Goal: Task Accomplishment & Management: Manage account settings

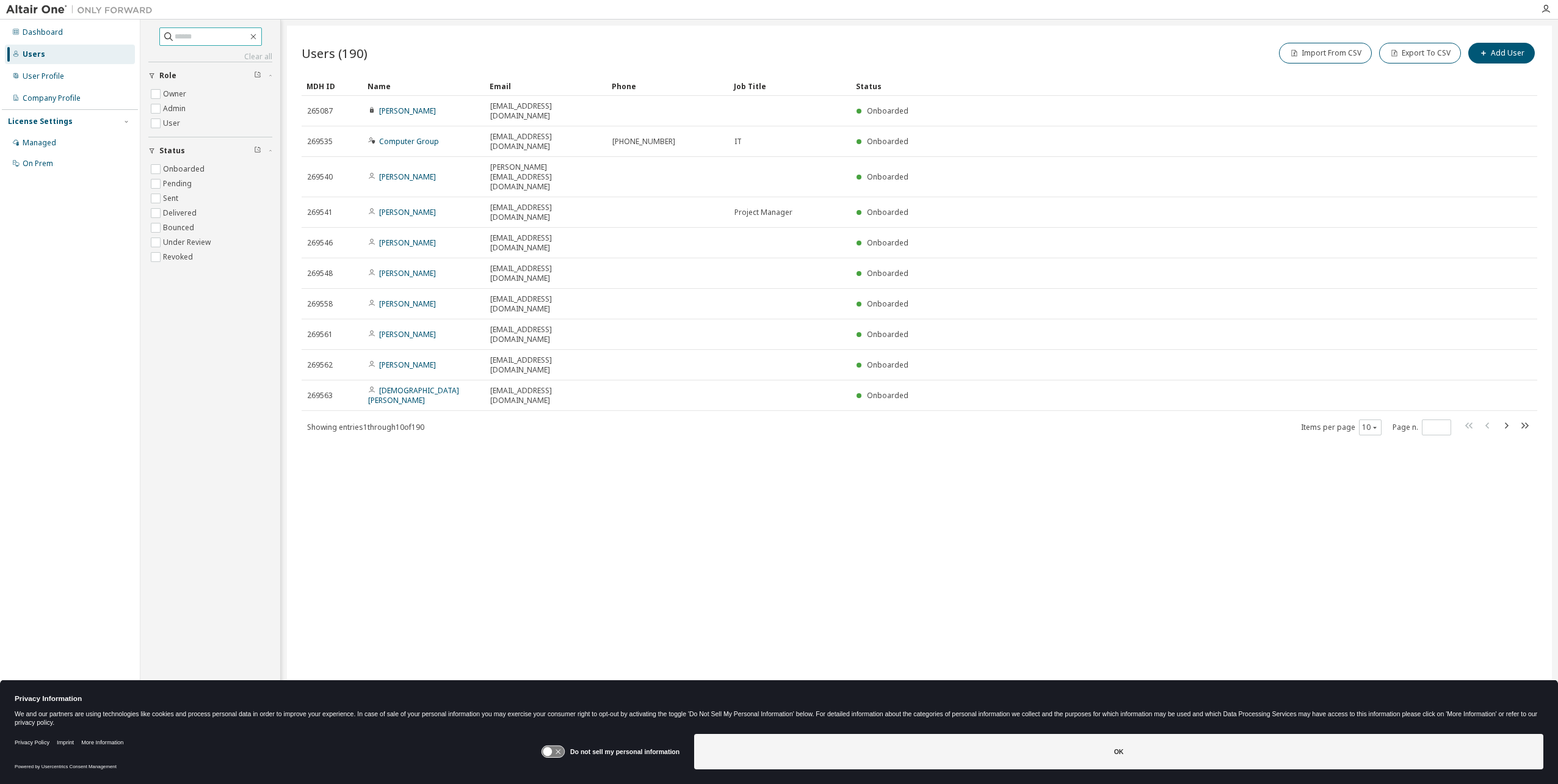
click at [206, 33] on input "text" at bounding box center [211, 36] width 74 height 12
type input "*"
type input "*******"
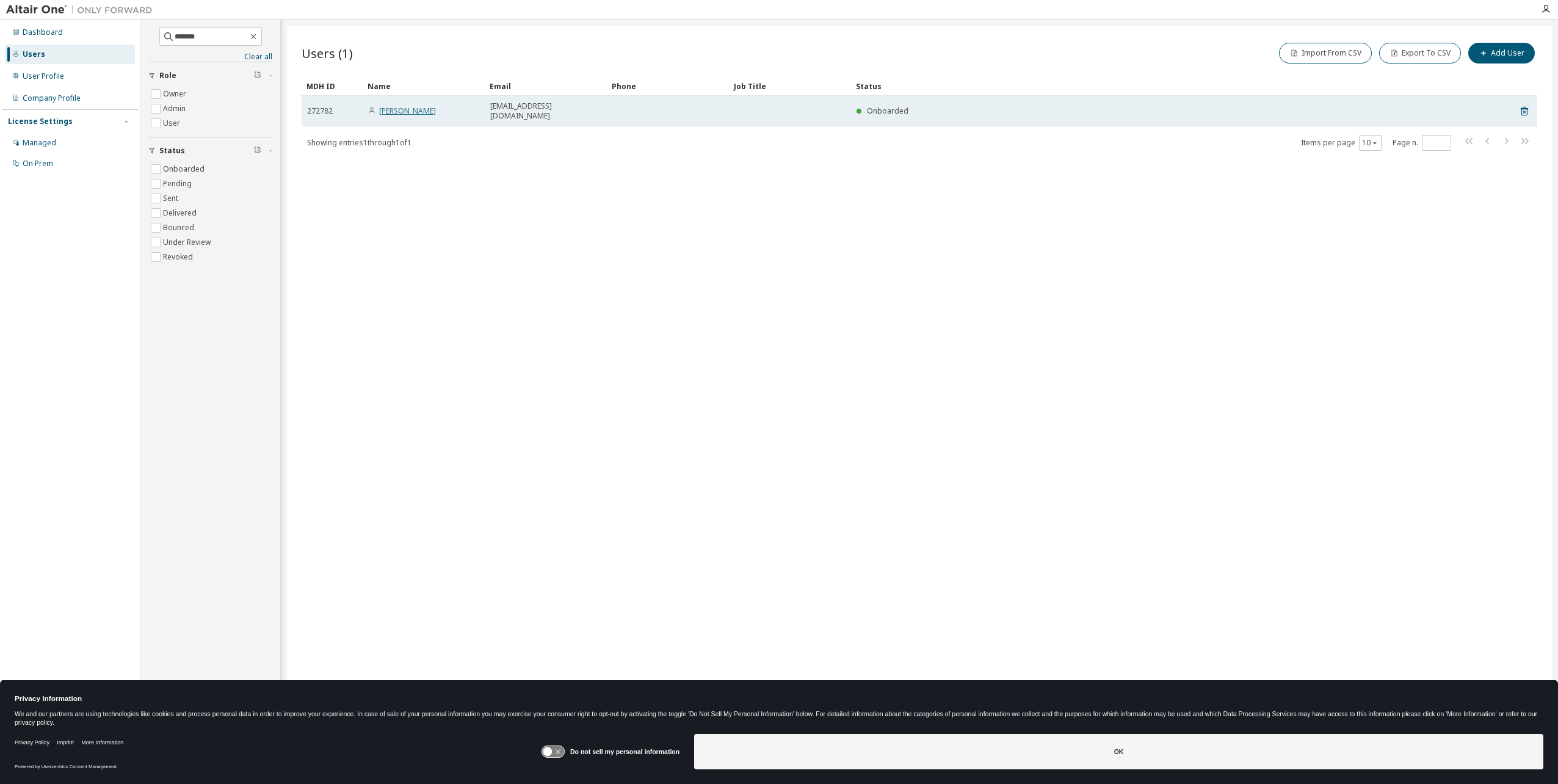
click at [397, 106] on link "Liam Bramley" at bounding box center [408, 111] width 57 height 10
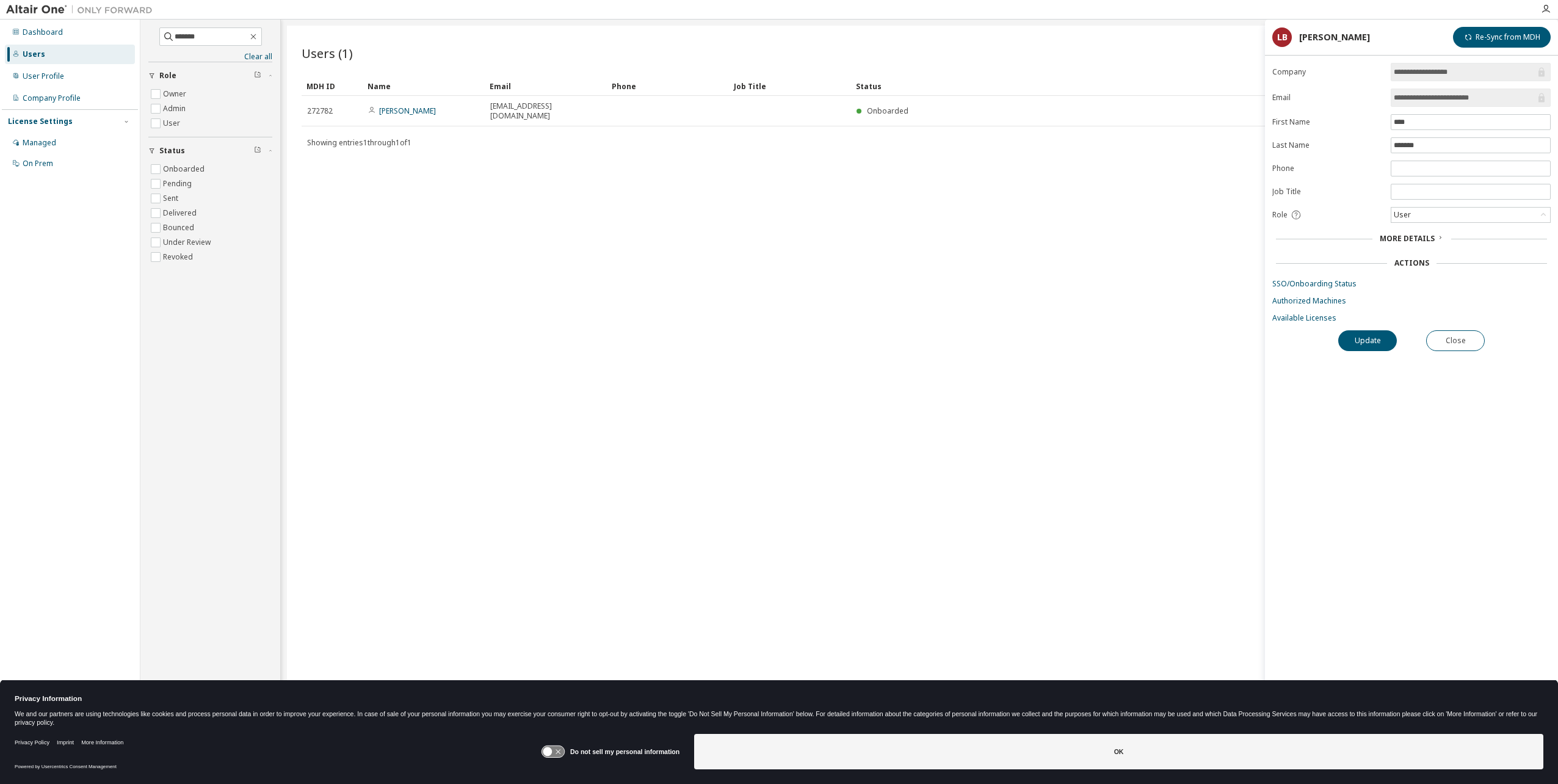
click at [1431, 238] on span "More Details" at bounding box center [1406, 238] width 55 height 10
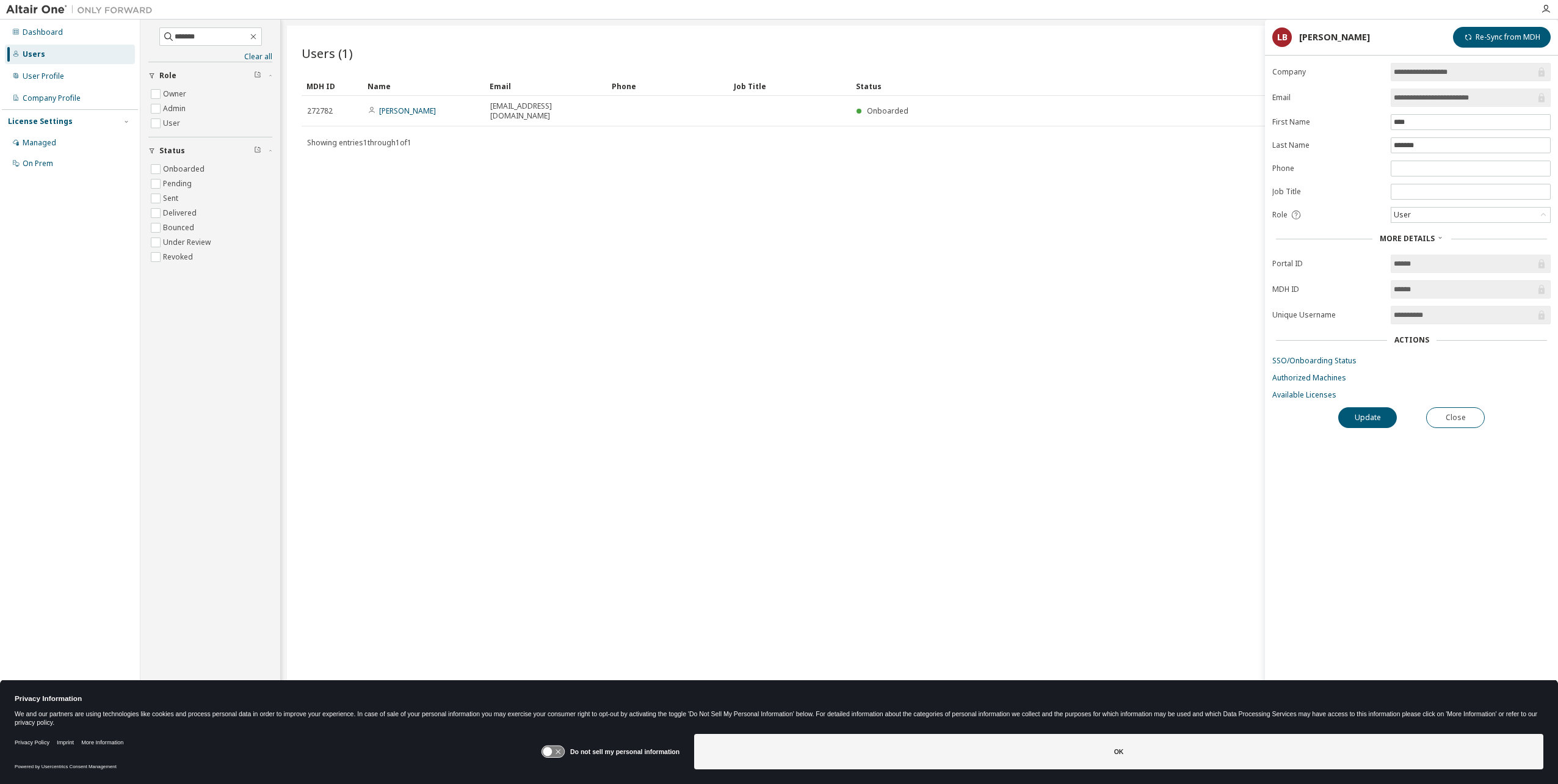
click at [1028, 414] on div "Users (1) Import From CSV Export To CSV Add User Clear Load Save Save As Field …" at bounding box center [919, 384] width 1265 height 716
click at [617, 185] on div "Users (1) Import From CSV Export To CSV Add User Clear Load Save Save As Field …" at bounding box center [919, 384] width 1265 height 716
click at [1189, 40] on div "Import From CSV Export To CSV Add User" at bounding box center [1228, 53] width 618 height 26
click at [1471, 418] on button "Close" at bounding box center [1456, 418] width 59 height 21
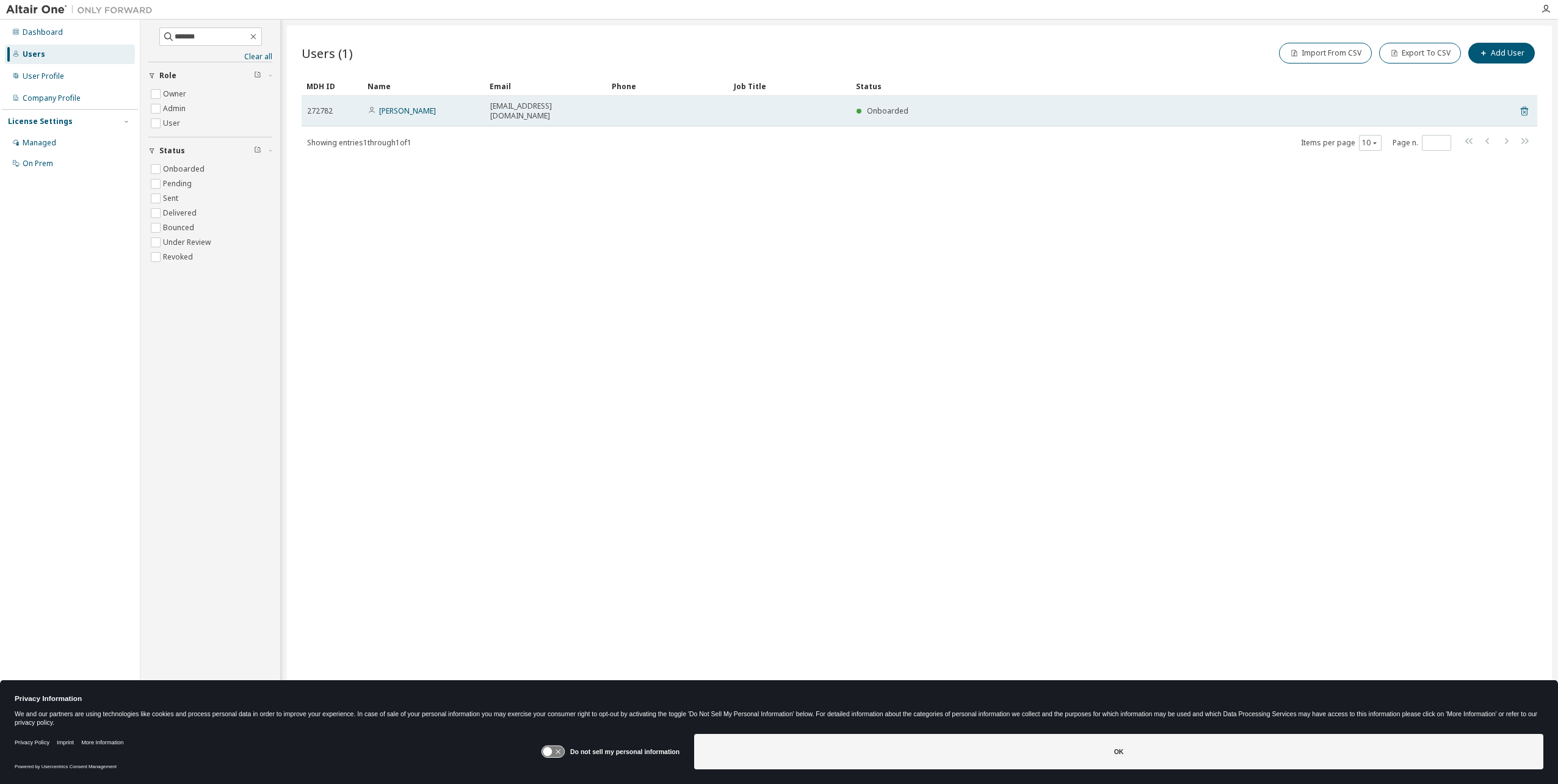
click at [1523, 109] on icon at bounding box center [1524, 111] width 11 height 15
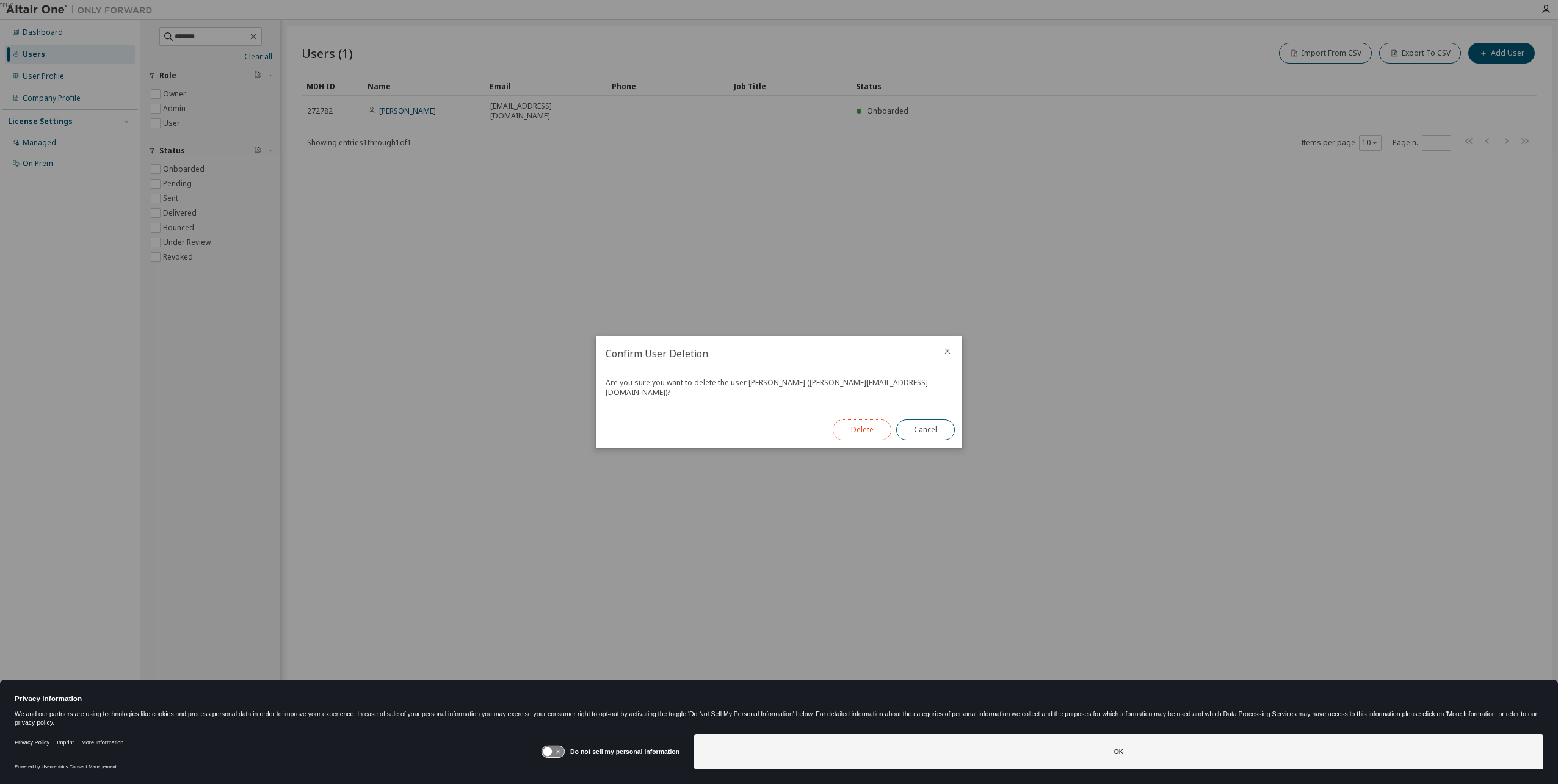
click at [869, 423] on button "Delete" at bounding box center [862, 430] width 59 height 21
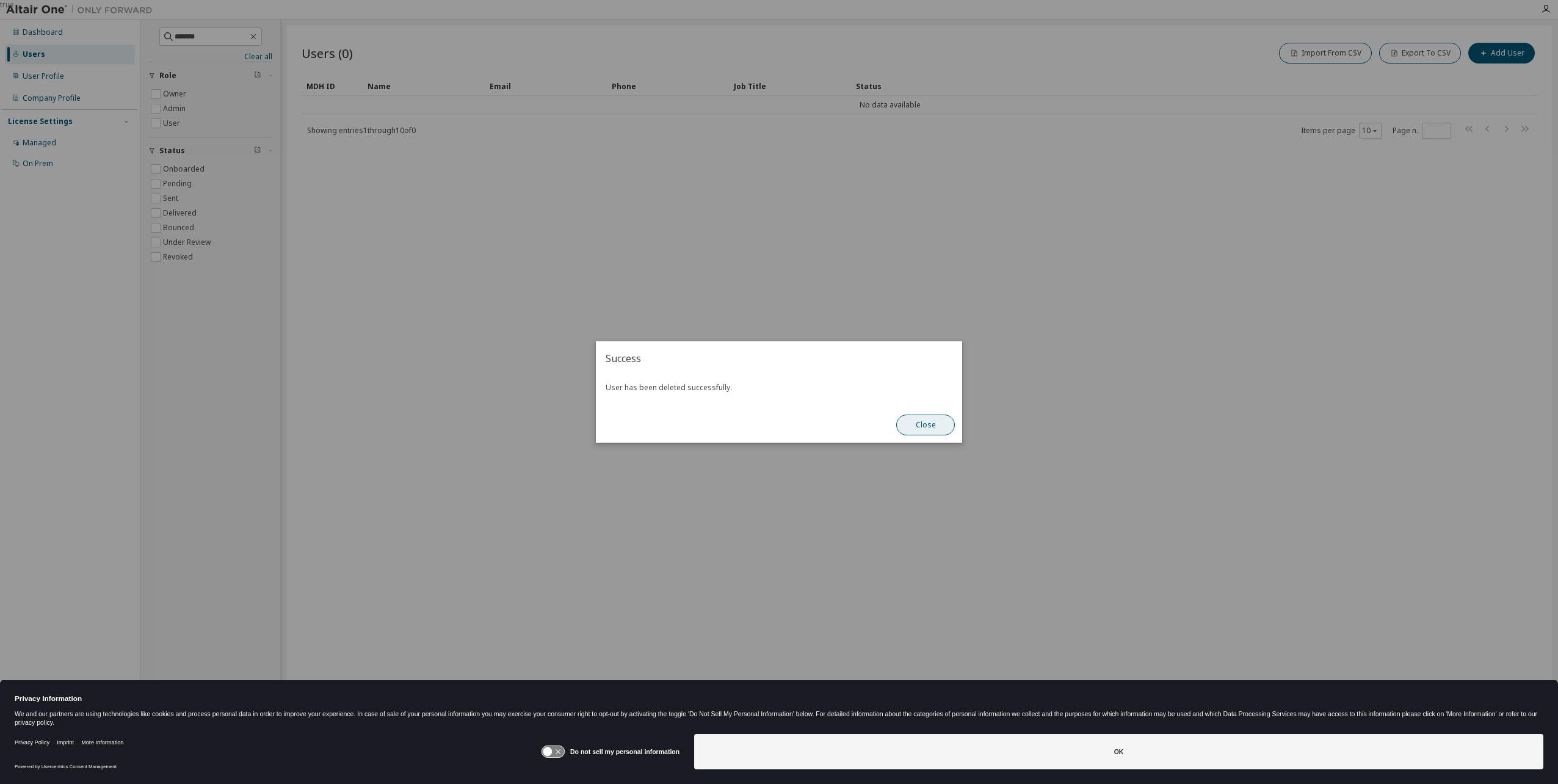
click at [934, 419] on button "Close" at bounding box center [925, 424] width 59 height 21
